Goal: Use online tool/utility

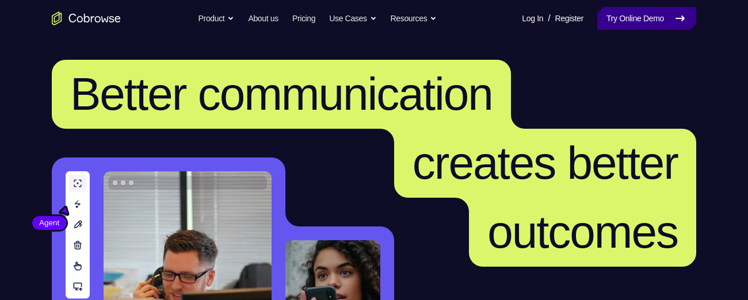
click at [643, 20] on link "Try Online Demo" at bounding box center [646, 18] width 99 height 23
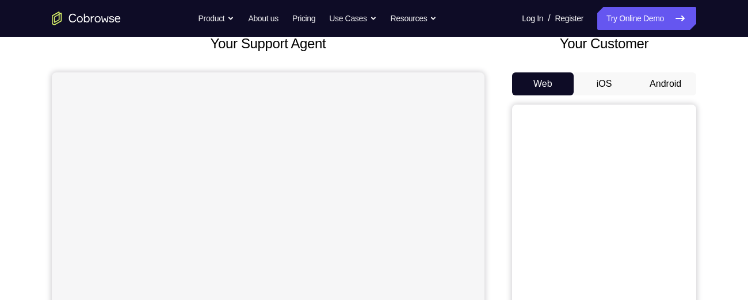
scroll to position [77, 0]
drag, startPoint x: 665, startPoint y: 100, endPoint x: 666, endPoint y: 71, distance: 28.2
click at [666, 71] on div "Your Customer Web iOS Android" at bounding box center [604, 246] width 184 height 425
click at [664, 76] on div "Your Customer Web iOS Android" at bounding box center [604, 246] width 184 height 425
click at [664, 76] on button "Android" at bounding box center [666, 84] width 62 height 23
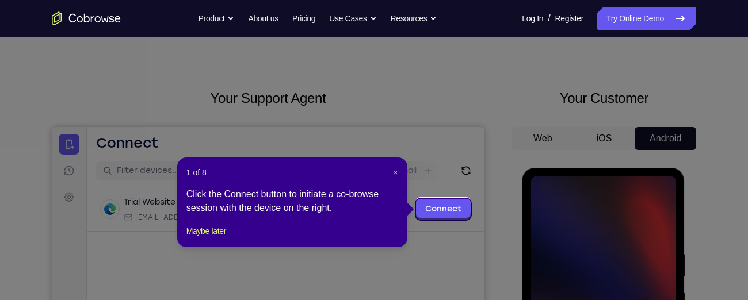
scroll to position [21, 0]
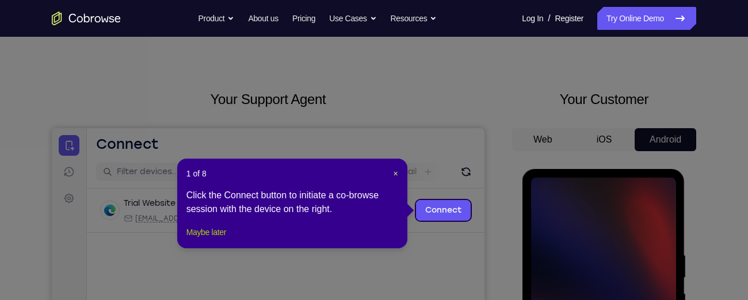
click at [203, 239] on button "Maybe later" at bounding box center [206, 233] width 40 height 14
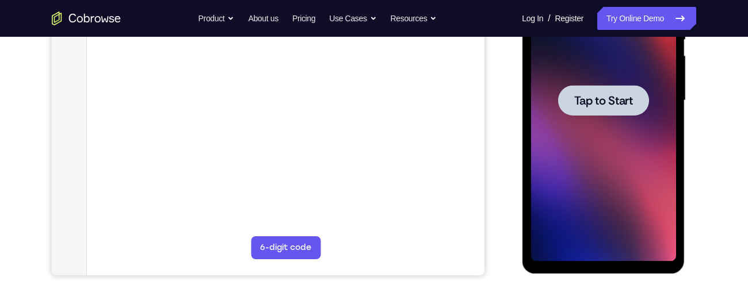
scroll to position [261, 0]
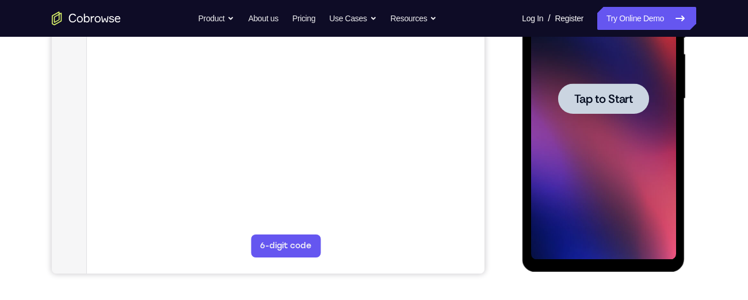
click at [578, 134] on div at bounding box center [602, 99] width 145 height 322
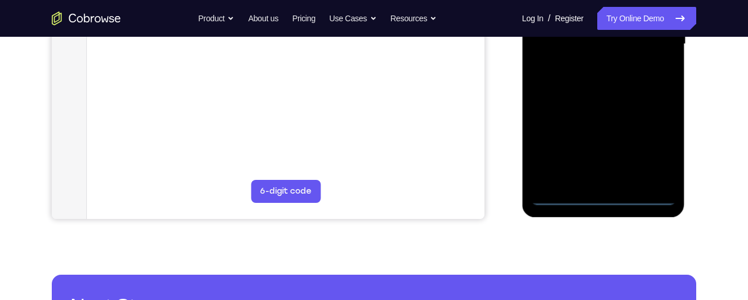
scroll to position [349, 0]
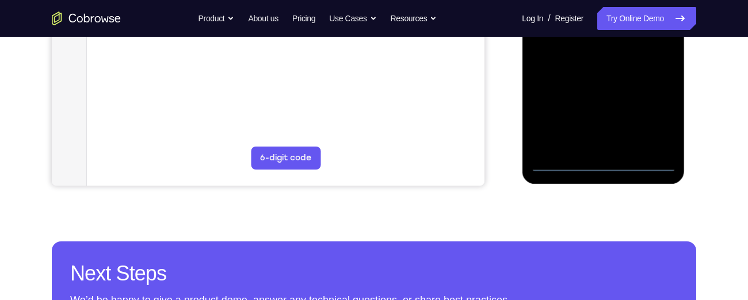
click at [605, 162] on div at bounding box center [602, 11] width 145 height 322
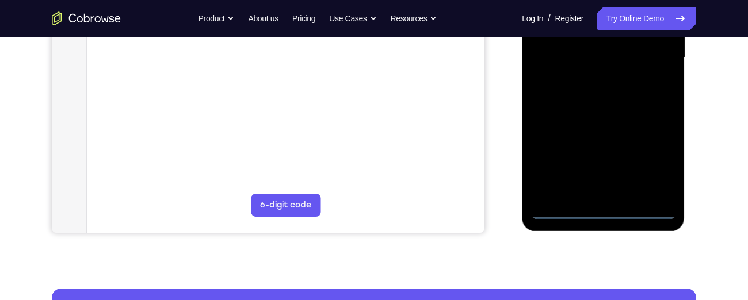
scroll to position [301, 0]
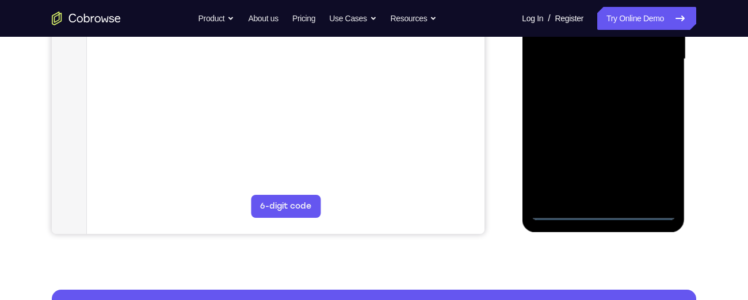
click at [659, 159] on div at bounding box center [602, 59] width 145 height 322
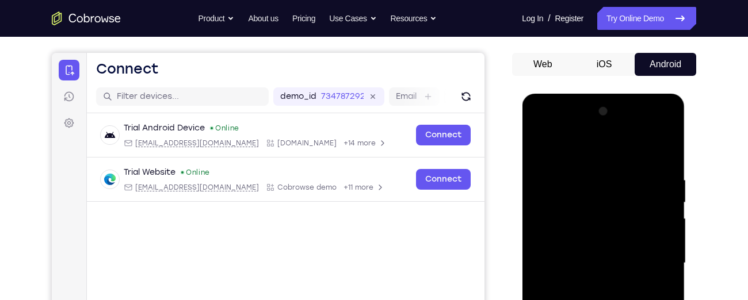
scroll to position [81, 0]
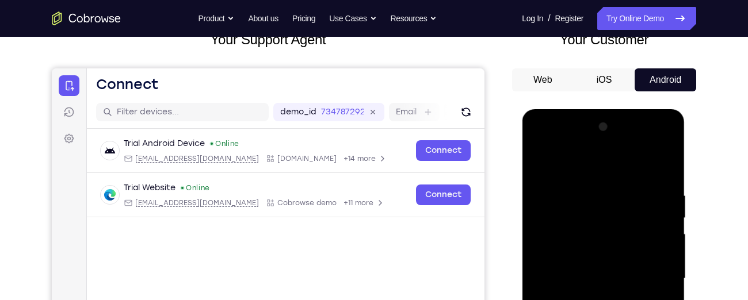
click at [540, 146] on div at bounding box center [602, 279] width 145 height 322
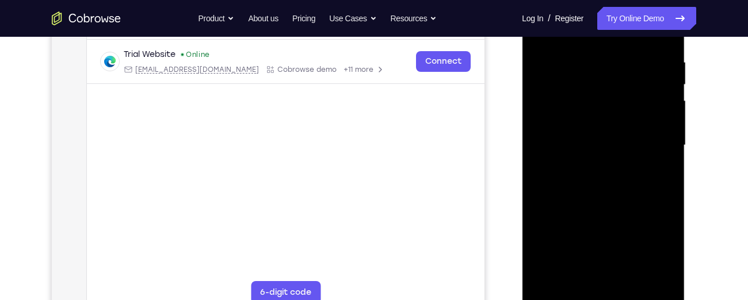
scroll to position [215, 0]
click at [644, 145] on div at bounding box center [602, 145] width 145 height 322
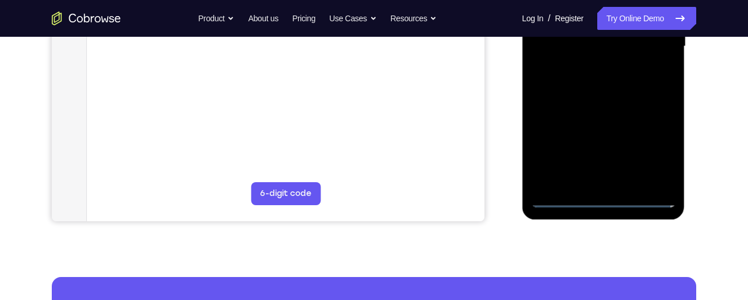
scroll to position [313, 0]
click at [591, 69] on div at bounding box center [602, 47] width 145 height 322
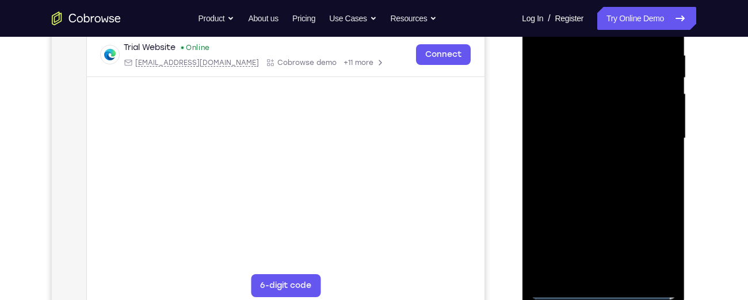
scroll to position [221, 0]
click at [573, 128] on div at bounding box center [602, 139] width 145 height 322
click at [569, 117] on div at bounding box center [602, 139] width 145 height 322
click at [574, 135] on div at bounding box center [602, 139] width 145 height 322
click at [576, 178] on div at bounding box center [602, 139] width 145 height 322
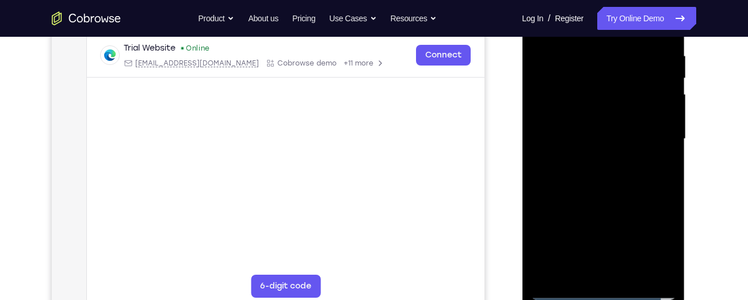
click at [586, 173] on div at bounding box center [602, 139] width 145 height 322
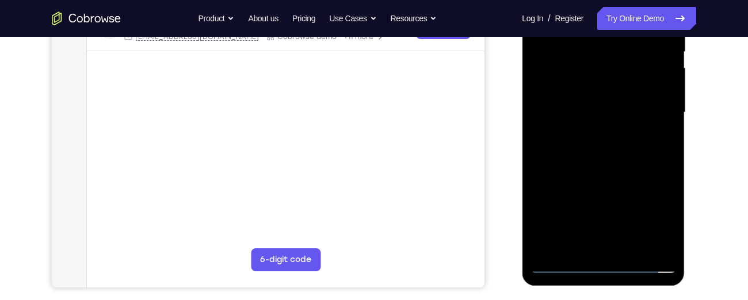
scroll to position [248, 0]
click at [586, 164] on div at bounding box center [602, 112] width 145 height 322
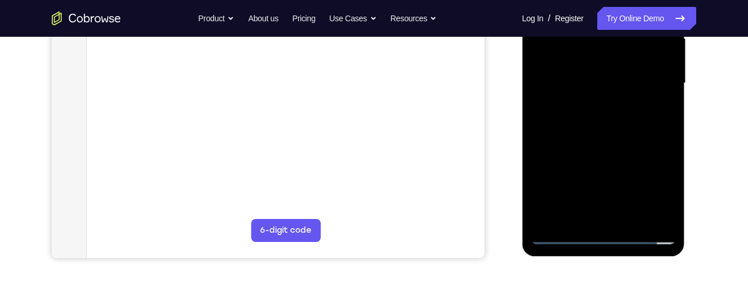
scroll to position [274, 0]
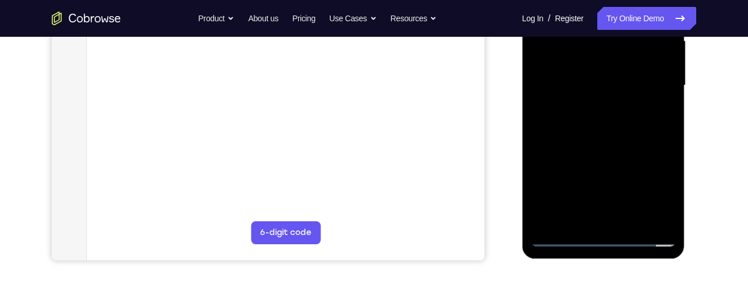
click at [666, 135] on div at bounding box center [602, 86] width 145 height 322
click at [630, 144] on div at bounding box center [602, 86] width 145 height 322
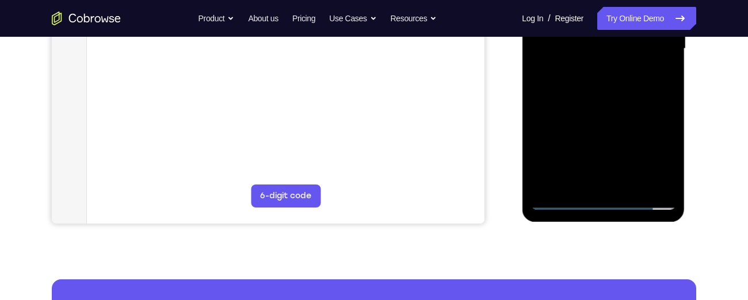
scroll to position [307, 0]
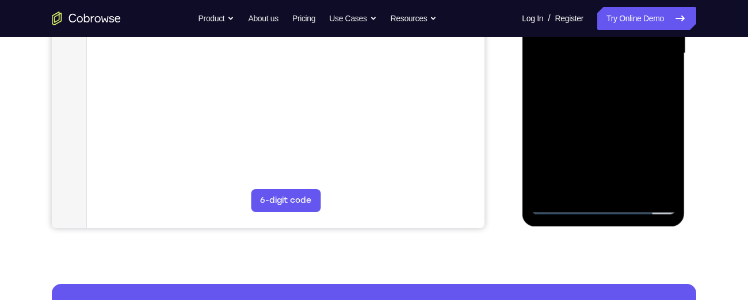
click at [666, 189] on div at bounding box center [602, 53] width 145 height 322
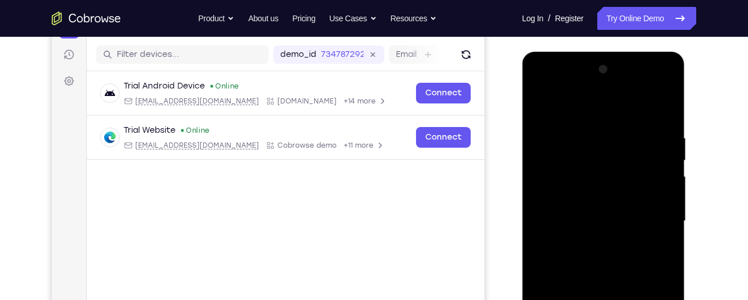
scroll to position [138, 0]
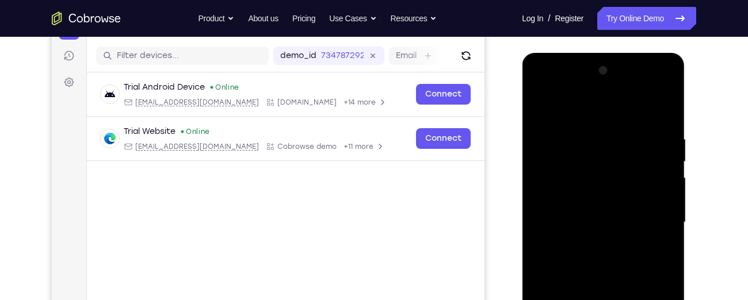
click at [584, 126] on div at bounding box center [602, 223] width 145 height 322
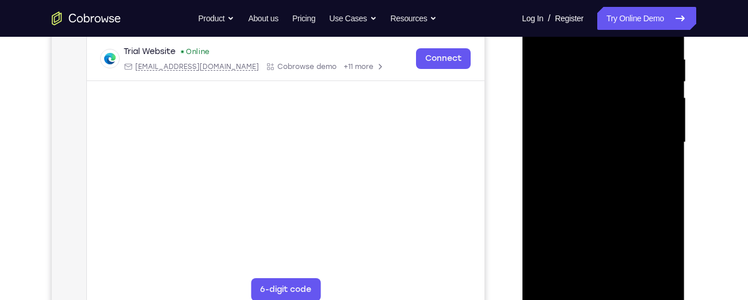
scroll to position [218, 0]
click at [660, 140] on div at bounding box center [602, 142] width 145 height 322
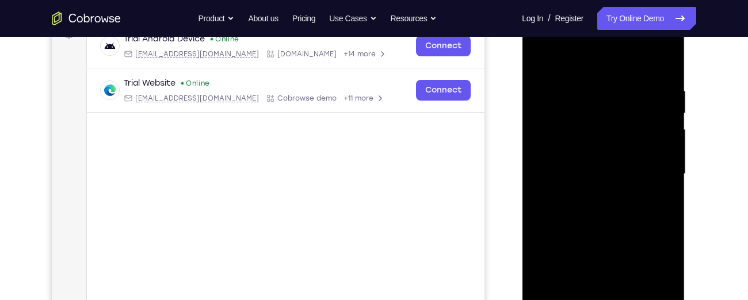
scroll to position [185, 0]
click at [660, 140] on div at bounding box center [602, 175] width 145 height 322
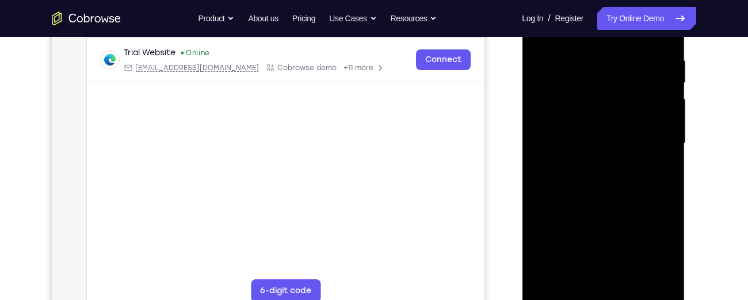
scroll to position [242, 0]
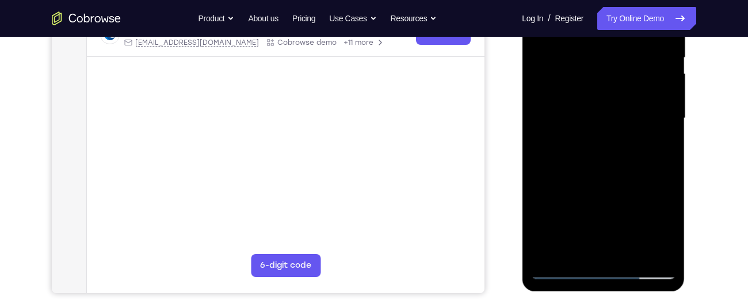
click at [649, 134] on div at bounding box center [602, 118] width 145 height 322
click at [652, 125] on div at bounding box center [602, 118] width 145 height 322
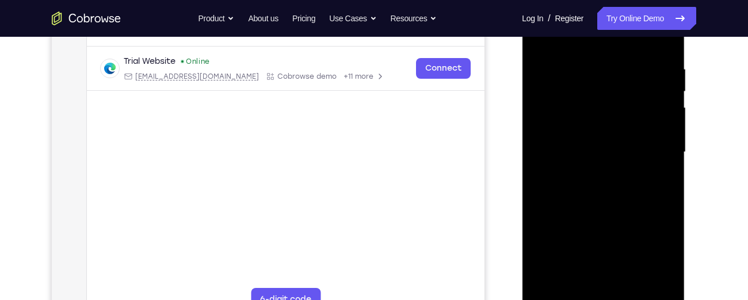
scroll to position [198, 0]
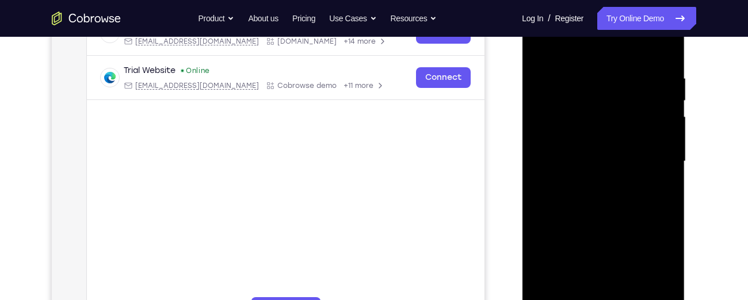
click at [652, 125] on div at bounding box center [602, 162] width 145 height 322
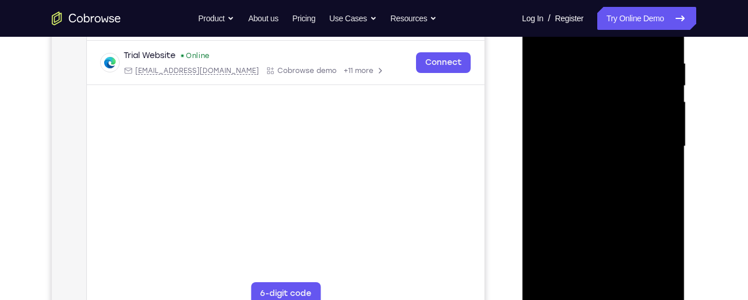
scroll to position [213, 0]
click at [652, 125] on div at bounding box center [602, 147] width 145 height 322
click at [654, 109] on div at bounding box center [602, 147] width 145 height 322
click at [653, 74] on div at bounding box center [602, 147] width 145 height 322
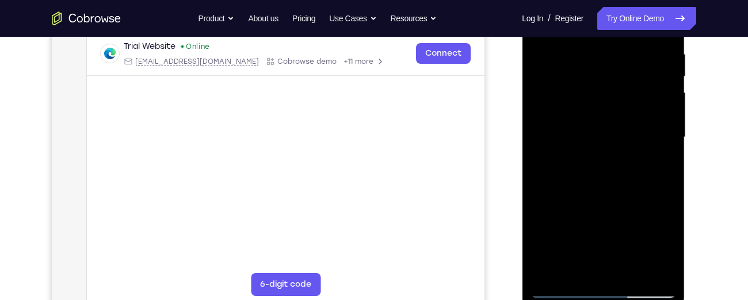
scroll to position [221, 0]
click at [651, 101] on div at bounding box center [602, 139] width 145 height 322
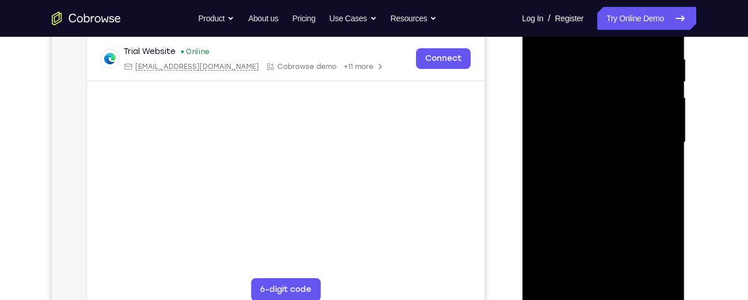
scroll to position [217, 0]
click at [652, 112] on div at bounding box center [602, 143] width 145 height 322
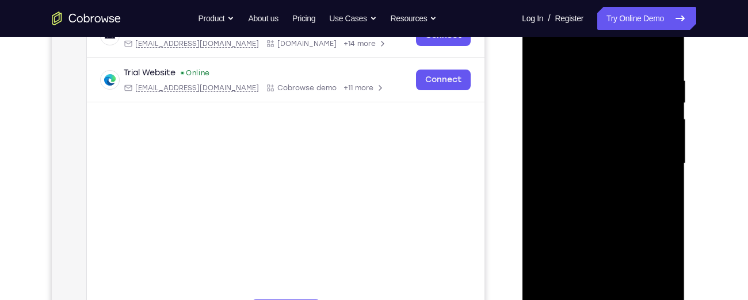
click at [659, 53] on div at bounding box center [602, 164] width 145 height 322
drag, startPoint x: 598, startPoint y: 204, endPoint x: 601, endPoint y: -36, distance: 239.9
click at [601, 0] on html "Online web based iOS Simulators and Android Emulators. Run iPhone, iPad, Mobile…" at bounding box center [604, 166] width 164 height 345
drag, startPoint x: 583, startPoint y: 216, endPoint x: 594, endPoint y: 24, distance: 193.1
click at [594, 24] on div at bounding box center [602, 164] width 145 height 322
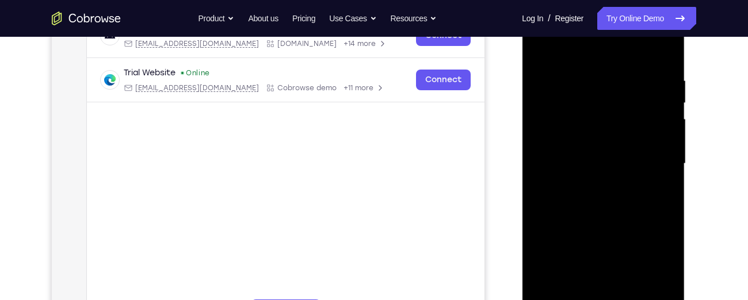
drag, startPoint x: 582, startPoint y: 239, endPoint x: 586, endPoint y: 85, distance: 154.2
click at [586, 85] on div at bounding box center [602, 164] width 145 height 322
click at [669, 146] on div at bounding box center [602, 164] width 145 height 322
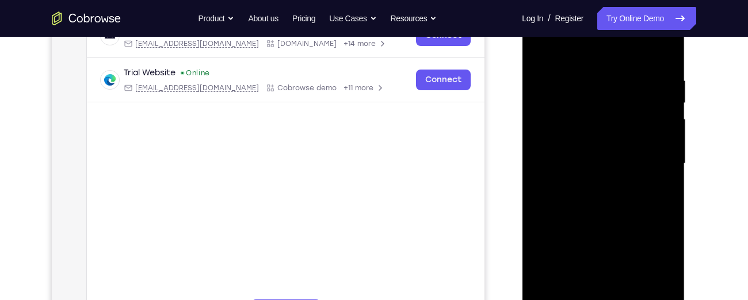
click at [669, 146] on div at bounding box center [602, 164] width 145 height 322
drag, startPoint x: 576, startPoint y: 227, endPoint x: 577, endPoint y: 43, distance: 184.1
click at [577, 43] on div at bounding box center [602, 164] width 145 height 322
drag, startPoint x: 591, startPoint y: 226, endPoint x: 591, endPoint y: 120, distance: 105.3
click at [591, 120] on div at bounding box center [602, 164] width 145 height 322
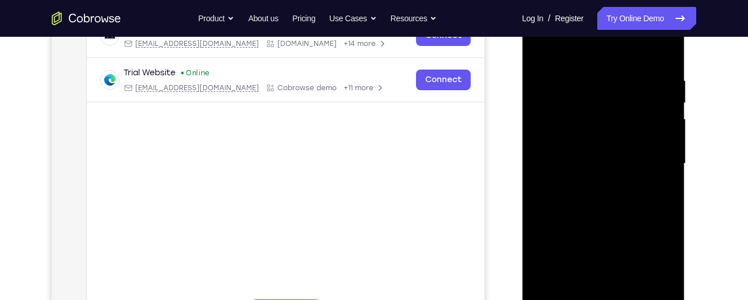
click at [667, 140] on div at bounding box center [602, 164] width 145 height 322
drag, startPoint x: 626, startPoint y: 193, endPoint x: 1145, endPoint y: 25, distance: 545.7
click at [623, 30] on div at bounding box center [602, 164] width 145 height 322
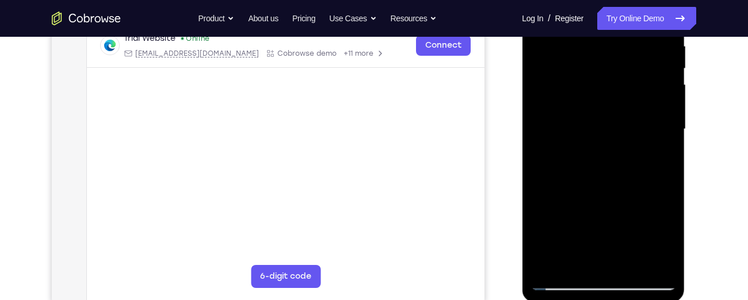
scroll to position [231, 0]
drag, startPoint x: 612, startPoint y: 152, endPoint x: 615, endPoint y: 69, distance: 82.9
click at [615, 69] on div at bounding box center [602, 129] width 145 height 322
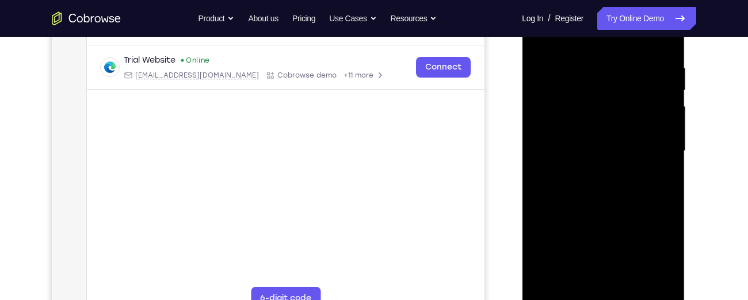
scroll to position [205, 0]
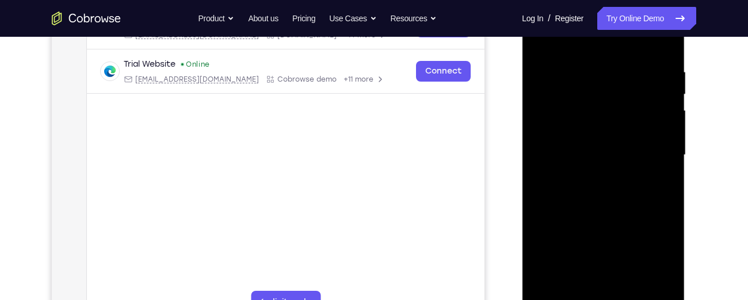
click at [666, 120] on div at bounding box center [602, 155] width 145 height 322
drag, startPoint x: 627, startPoint y: 227, endPoint x: 617, endPoint y: 21, distance: 206.2
click at [617, 21] on div at bounding box center [602, 155] width 145 height 322
drag, startPoint x: 606, startPoint y: 209, endPoint x: 613, endPoint y: 65, distance: 144.6
click at [613, 65] on div at bounding box center [602, 155] width 145 height 322
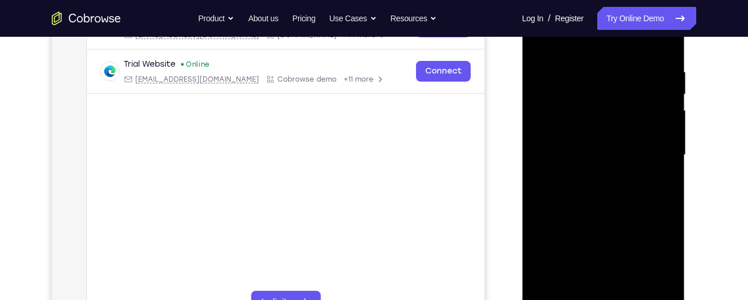
drag, startPoint x: 600, startPoint y: 182, endPoint x: 604, endPoint y: -19, distance: 201.4
click at [604, 0] on html "Online web based iOS Simulators and Android Emulators. Run iPhone, iPad, Mobile…" at bounding box center [604, 158] width 164 height 345
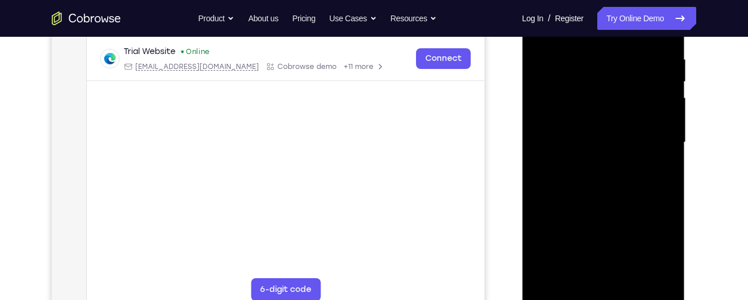
scroll to position [216, 0]
drag, startPoint x: 596, startPoint y: 145, endPoint x: 598, endPoint y: -63, distance: 208.3
click at [598, 0] on html "Online web based iOS Simulators and Android Emulators. Run iPhone, iPad, Mobile…" at bounding box center [604, 146] width 164 height 345
drag, startPoint x: 609, startPoint y: 190, endPoint x: 608, endPoint y: -63, distance: 253.2
click at [608, 0] on html "Online web based iOS Simulators and Android Emulators. Run iPhone, iPad, Mobile…" at bounding box center [604, 146] width 164 height 345
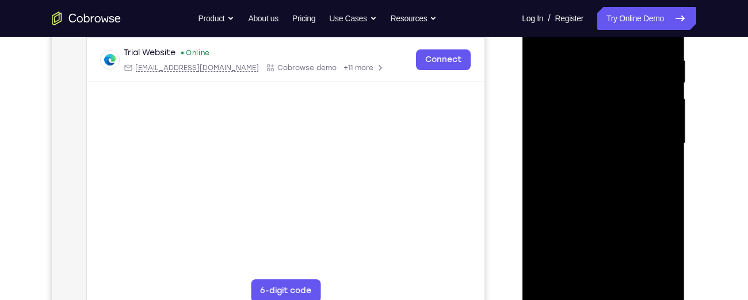
drag, startPoint x: 616, startPoint y: 214, endPoint x: 619, endPoint y: 26, distance: 187.6
click at [619, 26] on div at bounding box center [602, 144] width 145 height 322
drag, startPoint x: 614, startPoint y: 188, endPoint x: 605, endPoint y: -37, distance: 225.7
click at [605, 0] on html "Online web based iOS Simulators and Android Emulators. Run iPhone, iPad, Mobile…" at bounding box center [604, 146] width 164 height 345
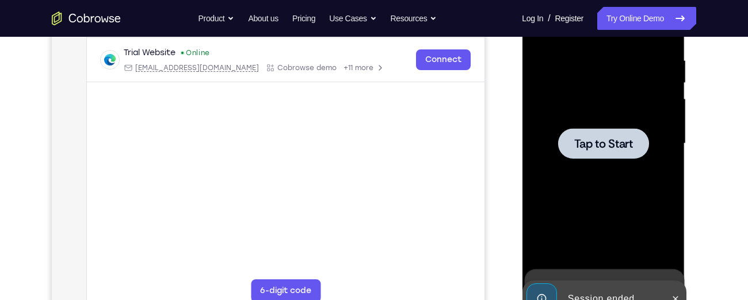
drag, startPoint x: 596, startPoint y: 195, endPoint x: 593, endPoint y: 49, distance: 145.6
